Goal: Transaction & Acquisition: Download file/media

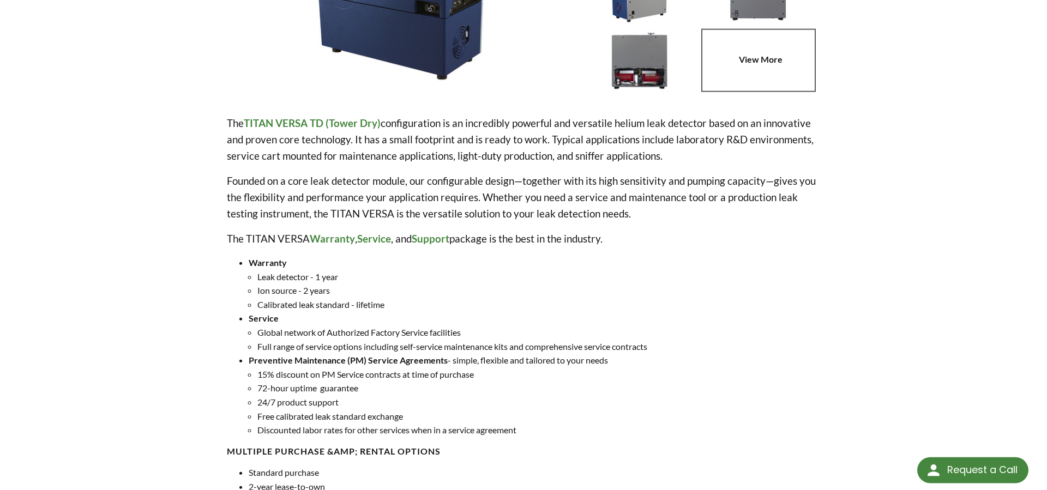
scroll to position [278, 0]
click at [579, 191] on p "Founded on a core leak detector module, our configurable design—together with i…" at bounding box center [523, 196] width 593 height 49
click at [580, 174] on p "Founded on a core leak detector module, our configurable design—together with i…" at bounding box center [523, 196] width 593 height 49
click at [588, 204] on p "Founded on a core leak detector module, our configurable design—together with i…" at bounding box center [523, 196] width 593 height 49
click at [589, 216] on p "Founded on a core leak detector module, our configurable design—together with i…" at bounding box center [523, 196] width 593 height 49
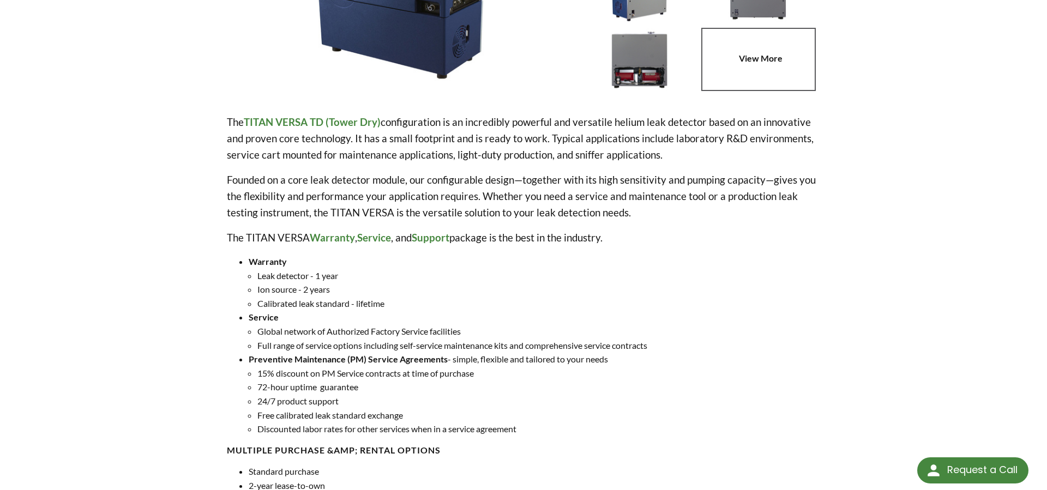
click at [587, 198] on p "Founded on a core leak detector module, our configurable design—together with i…" at bounding box center [523, 196] width 593 height 49
click at [565, 177] on p "Founded on a core leak detector module, our configurable design—together with i…" at bounding box center [523, 196] width 593 height 49
click at [581, 206] on p "Founded on a core leak detector module, our configurable design—together with i…" at bounding box center [523, 196] width 593 height 49
click at [581, 217] on p "Founded on a core leak detector module, our configurable design—together with i…" at bounding box center [523, 196] width 593 height 49
click at [581, 194] on p "Founded on a core leak detector module, our configurable design—together with i…" at bounding box center [523, 196] width 593 height 49
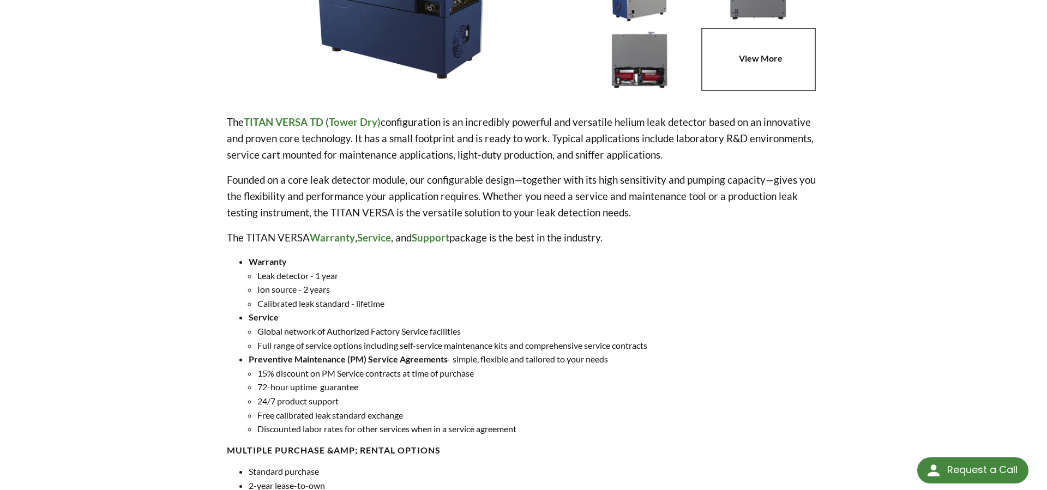
click at [577, 183] on p "Founded on a core leak detector module, our configurable design—together with i…" at bounding box center [523, 196] width 593 height 49
click at [587, 205] on p "Founded on a core leak detector module, our configurable design—together with i…" at bounding box center [523, 196] width 593 height 49
click at [587, 214] on p "Founded on a core leak detector module, our configurable design—together with i…" at bounding box center [523, 196] width 593 height 49
click at [584, 191] on p "Founded on a core leak detector module, our configurable design—together with i…" at bounding box center [523, 196] width 593 height 49
click at [578, 177] on p "Founded on a core leak detector module, our configurable design—together with i…" at bounding box center [523, 196] width 593 height 49
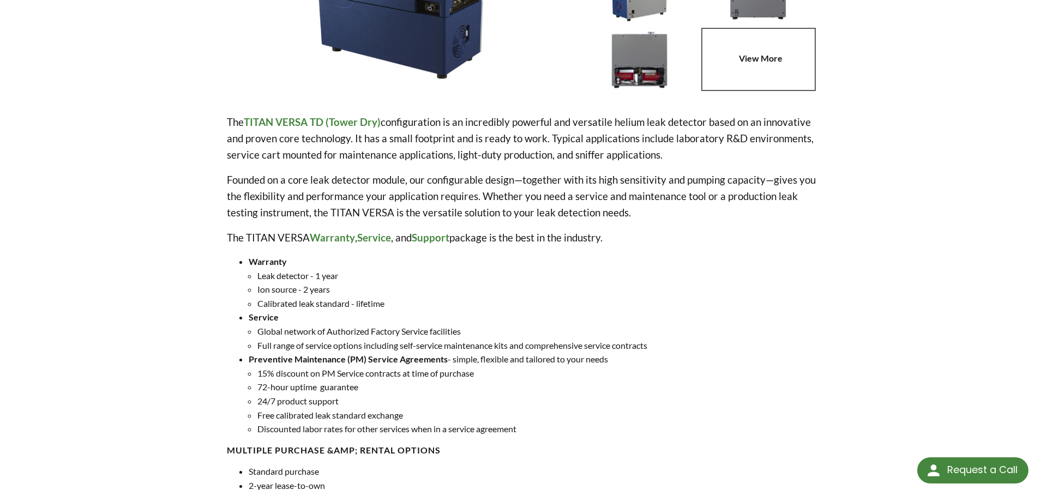
click at [632, 182] on p "Founded on a core leak detector module, our configurable design—together with i…" at bounding box center [523, 196] width 593 height 49
click at [702, 180] on p "Founded on a core leak detector module, our configurable design—together with i…" at bounding box center [523, 196] width 593 height 49
click at [761, 180] on p "Founded on a core leak detector module, our configurable design—together with i…" at bounding box center [523, 196] width 593 height 49
click at [785, 178] on p "Founded on a core leak detector module, our configurable design—together with i…" at bounding box center [523, 196] width 593 height 49
click at [795, 178] on p "Founded on a core leak detector module, our configurable design—together with i…" at bounding box center [523, 196] width 593 height 49
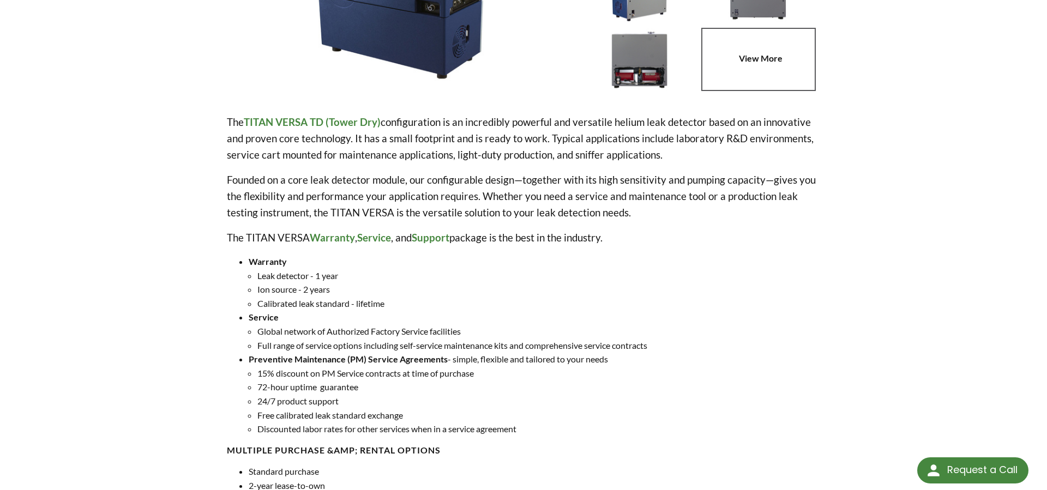
click at [805, 178] on p "Founded on a core leak detector module, our configurable design—together with i…" at bounding box center [523, 196] width 593 height 49
drag, startPoint x: 867, startPoint y: 182, endPoint x: 879, endPoint y: 183, distance: 12.0
click at [867, 182] on div "TITAN VERSA TD (Dry Pump) Part Number: TVTD-XX1-1 Buy Online The TITAN VERSA TD…" at bounding box center [523, 408] width 698 height 1186
click at [879, 183] on div "home » Helium Leak Testing » Products » TITAN VERSA Helium Leak Detector » TITA…" at bounding box center [523, 388] width 1047 height 1227
click at [612, 293] on li "Ion source - 2 years" at bounding box center [538, 289] width 563 height 14
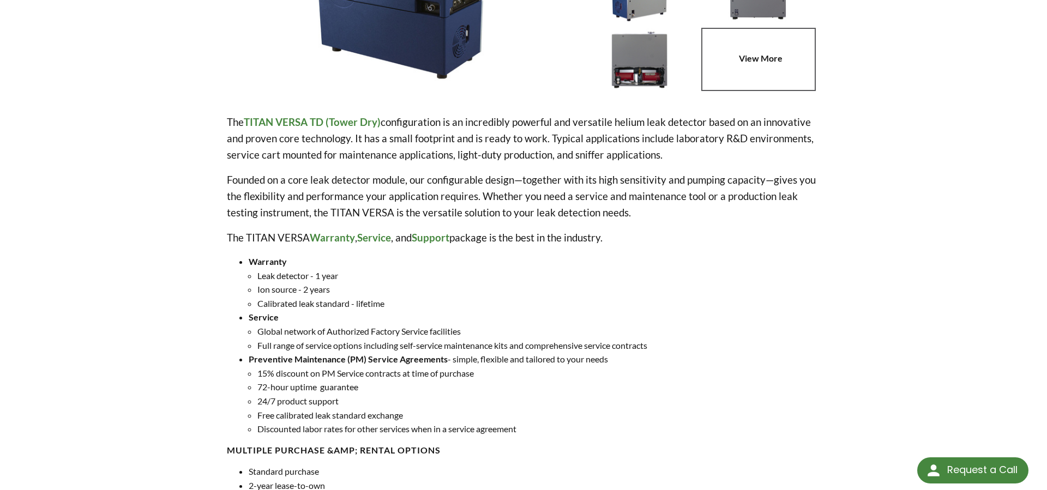
click at [607, 322] on li "Service Global network of Authorized Factory Service facilities Full range of s…" at bounding box center [534, 331] width 571 height 42
click at [610, 338] on li "Global network of Authorized Factory Service facilities" at bounding box center [538, 331] width 563 height 14
click at [611, 346] on li "Full range of service options including self-service maintenance kits and compr…" at bounding box center [538, 346] width 563 height 14
click at [592, 358] on li "Preventive Maintenance (PM) Service Agreements - simple, flexible and tailored …" at bounding box center [534, 394] width 571 height 84
click at [595, 379] on li "15% discount on PM Service contracts at time of purchase" at bounding box center [538, 373] width 563 height 14
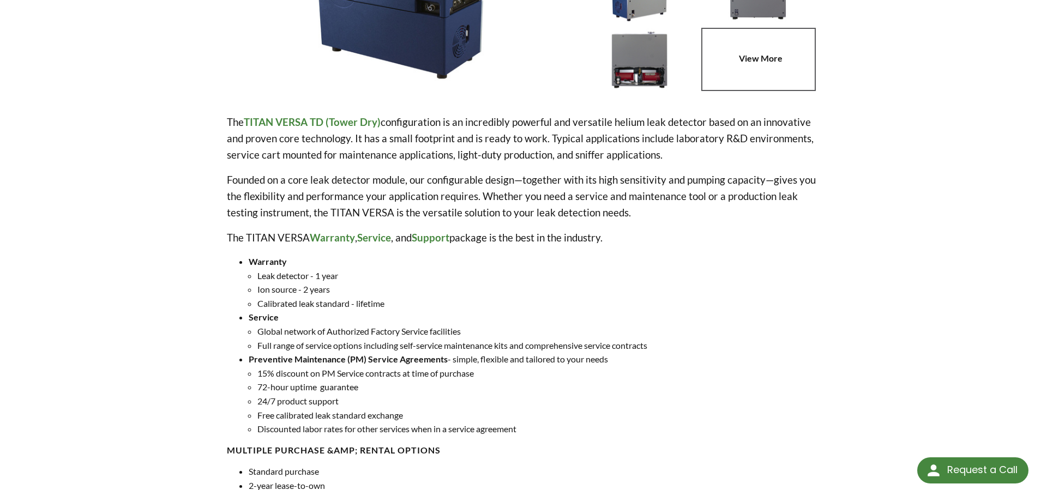
click at [461, 377] on li "15% discount on PM Service contracts at time of purchase" at bounding box center [538, 373] width 563 height 14
click at [431, 378] on li "15% discount on PM Service contracts at time of purchase" at bounding box center [538, 373] width 563 height 14
click at [420, 378] on li "15% discount on PM Service contracts at time of purchase" at bounding box center [538, 373] width 563 height 14
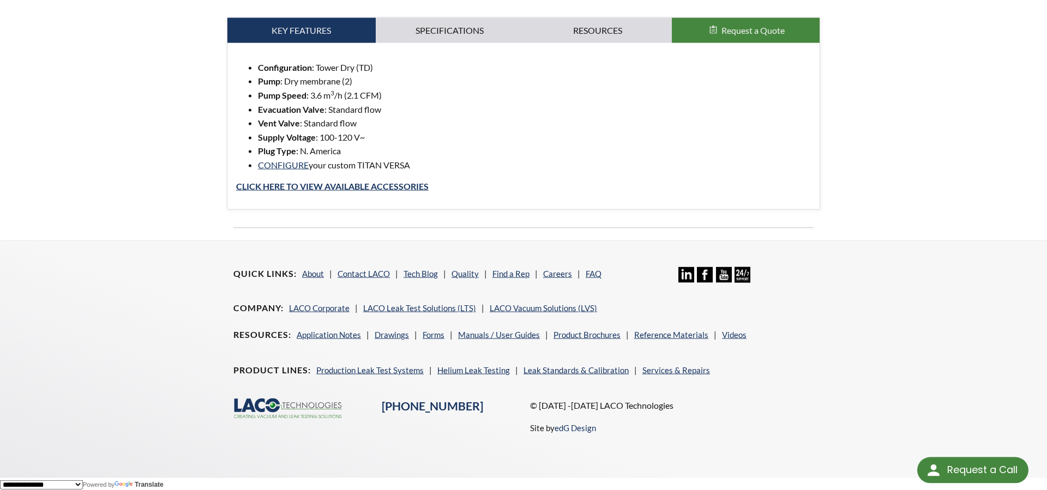
scroll to position [1051, 0]
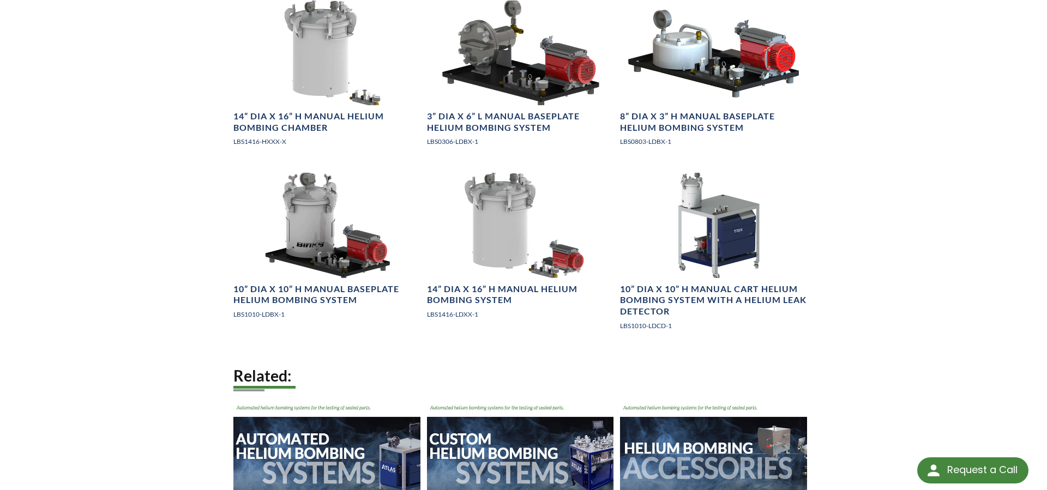
scroll to position [1502, 0]
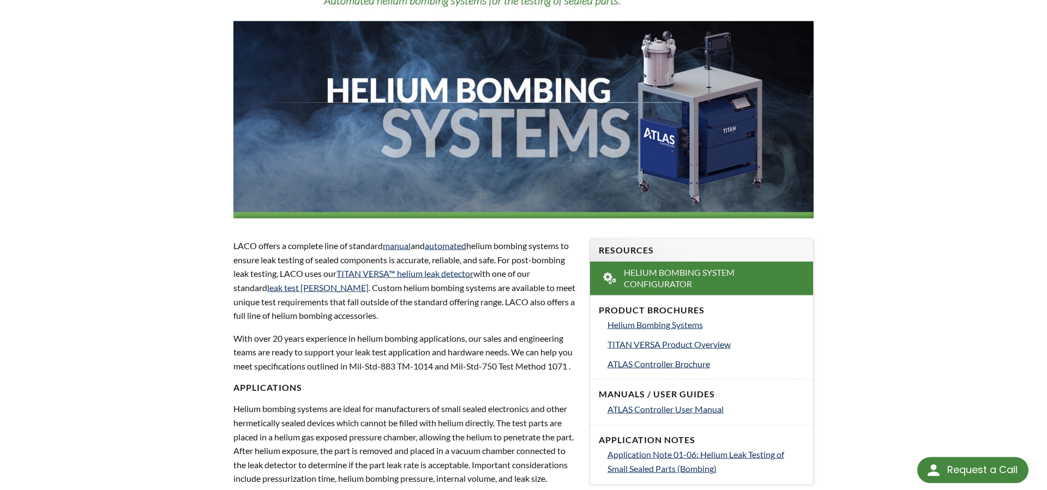
scroll to position [222, 0]
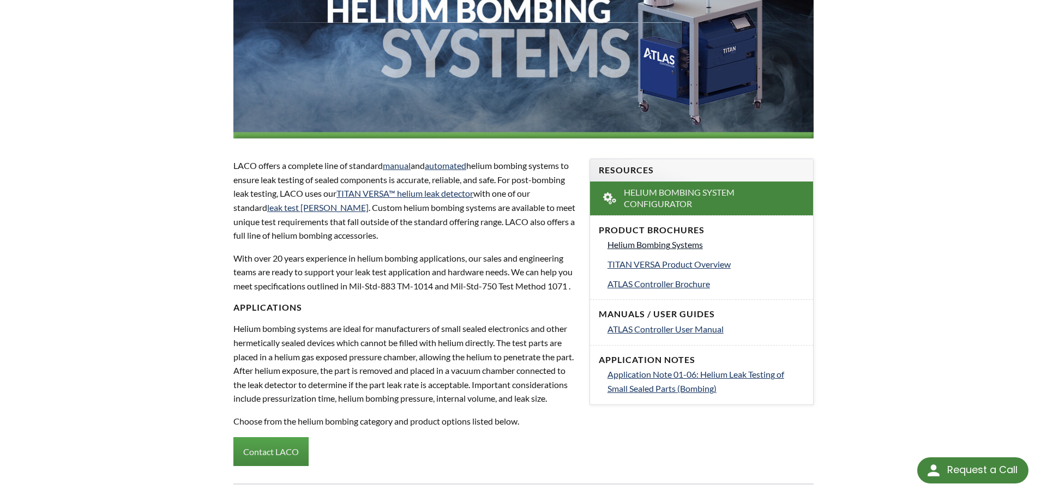
click at [667, 243] on span "Helium Bombing Systems" at bounding box center [654, 244] width 95 height 10
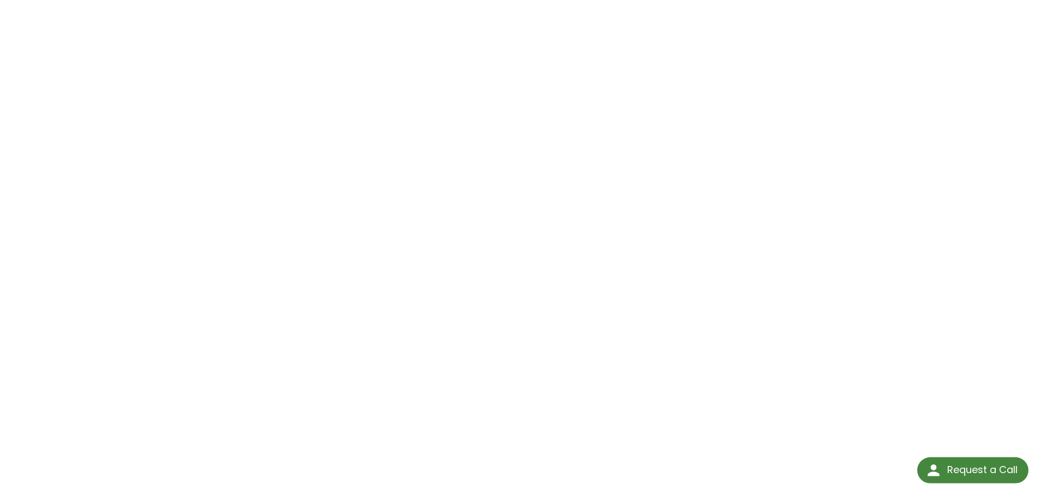
scroll to position [167, 0]
click at [821, 252] on div "Helium Bombing Systems Click Here To Download" at bounding box center [523, 186] width 698 height 564
click at [829, 299] on div "Helium Bombing Systems Click Here To Download" at bounding box center [523, 186] width 698 height 564
drag, startPoint x: 831, startPoint y: 318, endPoint x: 831, endPoint y: 330, distance: 12.0
click at [831, 324] on div "Helium Bombing Systems Click Here To Download" at bounding box center [523, 186] width 698 height 564
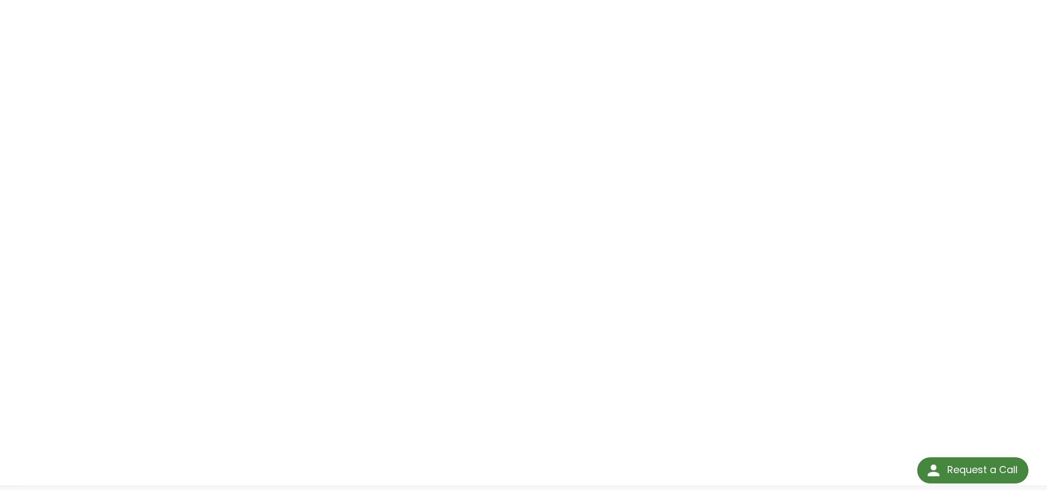
click at [839, 402] on div "Helium Bombing Systems Click Here To Download" at bounding box center [523, 186] width 698 height 564
click at [851, 305] on div "Helium Bombing Systems Click Here To Download" at bounding box center [523, 186] width 698 height 564
click at [851, 250] on div "Helium Bombing Systems Click Here To Download" at bounding box center [523, 186] width 698 height 564
click at [849, 220] on div "Helium Bombing Systems Click Here To Download" at bounding box center [523, 186] width 698 height 564
click at [850, 160] on div "Helium Bombing Systems Click Here To Download" at bounding box center [523, 186] width 698 height 564
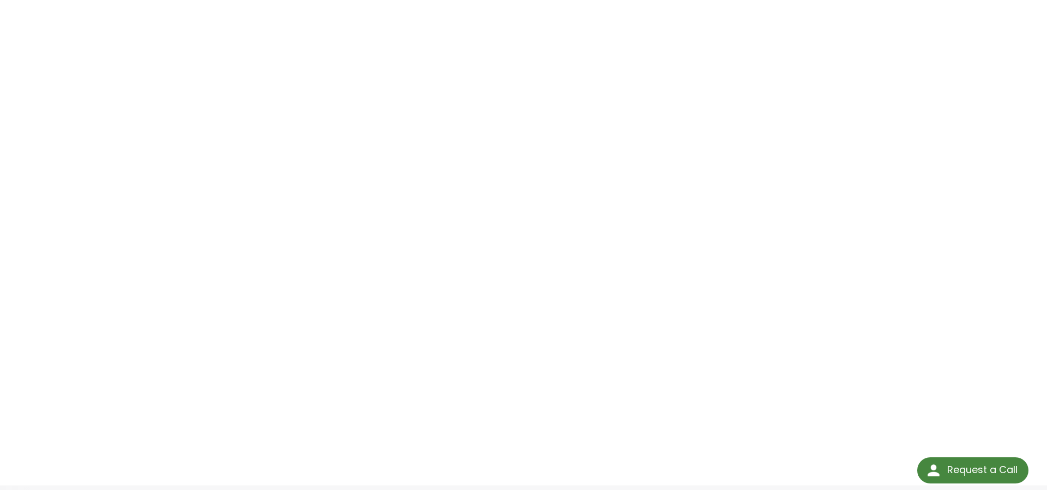
click at [849, 142] on div "Helium Bombing Systems Click Here To Download" at bounding box center [523, 186] width 698 height 564
click at [848, 109] on div "Helium Bombing Systems Click Here To Download" at bounding box center [523, 186] width 698 height 564
click at [841, 51] on div "Helium Bombing Systems Click Here To Download" at bounding box center [523, 186] width 698 height 564
click at [838, 18] on div "Helium Bombing Systems Click Here To Download" at bounding box center [523, 186] width 698 height 564
click at [836, 36] on div "Helium Bombing Systems Click Here To Download" at bounding box center [523, 186] width 698 height 564
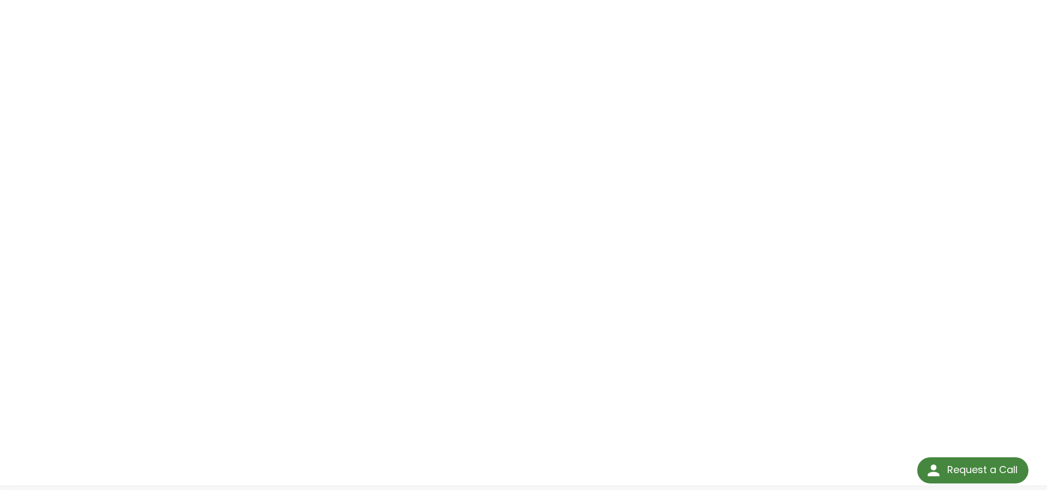
click at [836, 47] on div "Helium Bombing Systems Click Here To Download" at bounding box center [523, 186] width 698 height 564
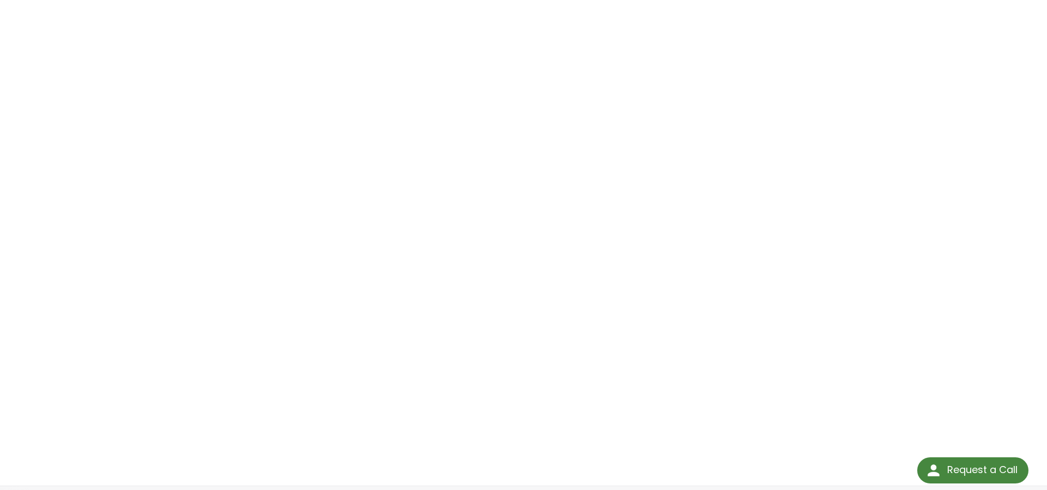
click at [836, 47] on div "Helium Bombing Systems Click Here To Download" at bounding box center [523, 186] width 698 height 564
click at [836, 46] on div "Helium Bombing Systems Click Here To Download" at bounding box center [523, 186] width 698 height 564
click at [848, 34] on div "Helium Bombing Systems Click Here To Download" at bounding box center [523, 186] width 698 height 564
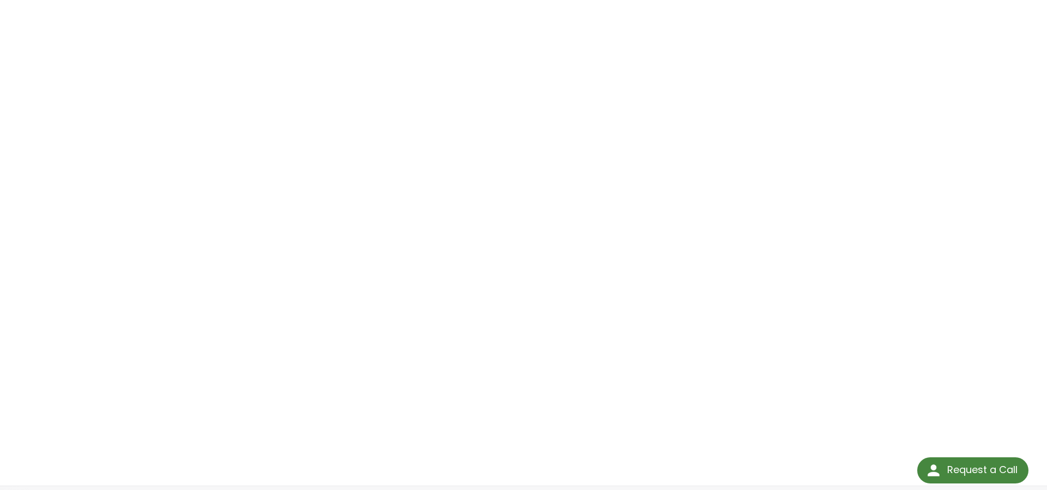
click at [849, 34] on div "Helium Bombing Systems Click Here To Download" at bounding box center [523, 186] width 698 height 564
click at [839, 282] on div "Helium Bombing Systems Click Here To Download" at bounding box center [523, 186] width 698 height 564
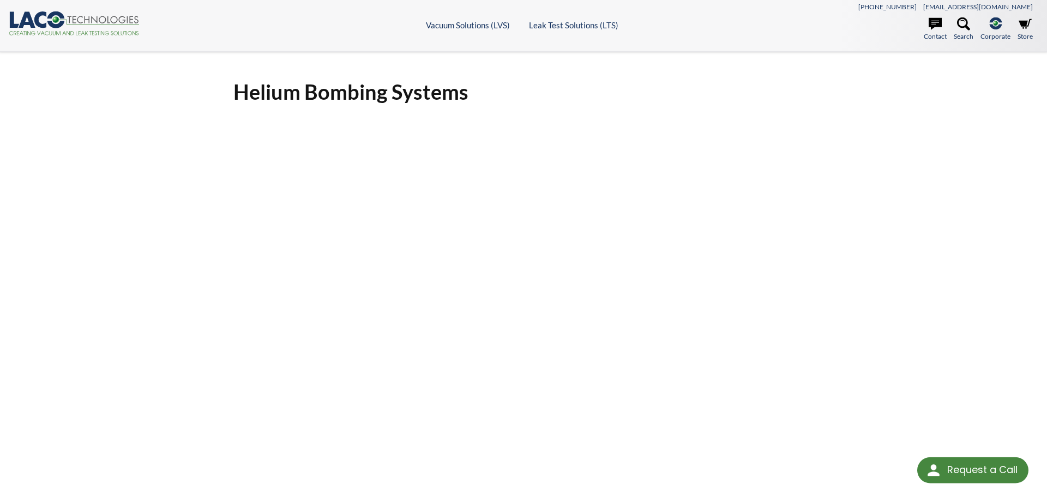
scroll to position [0, 0]
